Goal: Navigation & Orientation: Understand site structure

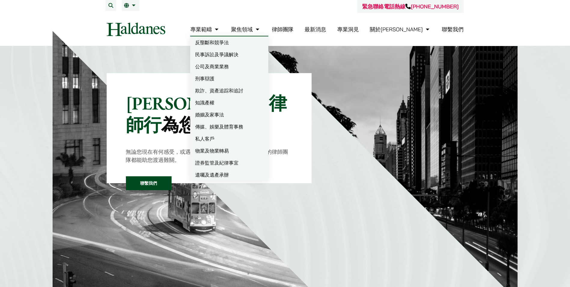
click at [241, 55] on link "民事訴訟及爭議解決" at bounding box center [229, 54] width 78 height 12
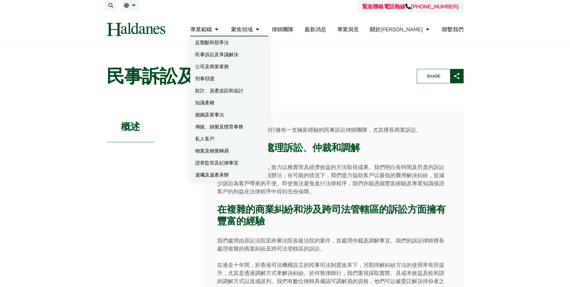
click at [241, 76] on link "刑事辯護" at bounding box center [229, 78] width 78 height 12
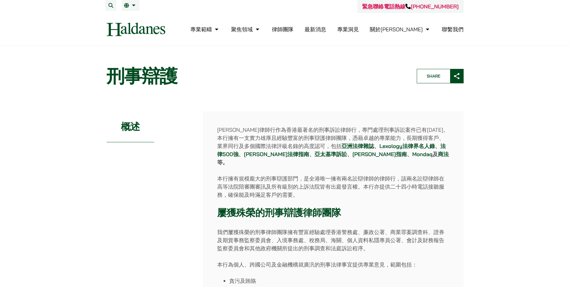
click at [156, 31] on img at bounding box center [136, 30] width 59 height 14
